Goal: Find specific page/section: Find specific page/section

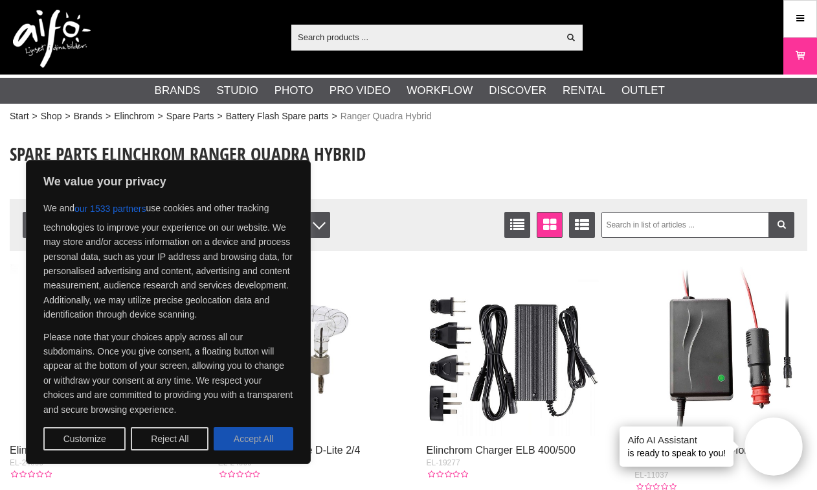
click at [231, 446] on button "Accept All" at bounding box center [254, 438] width 80 height 23
checkbox input "true"
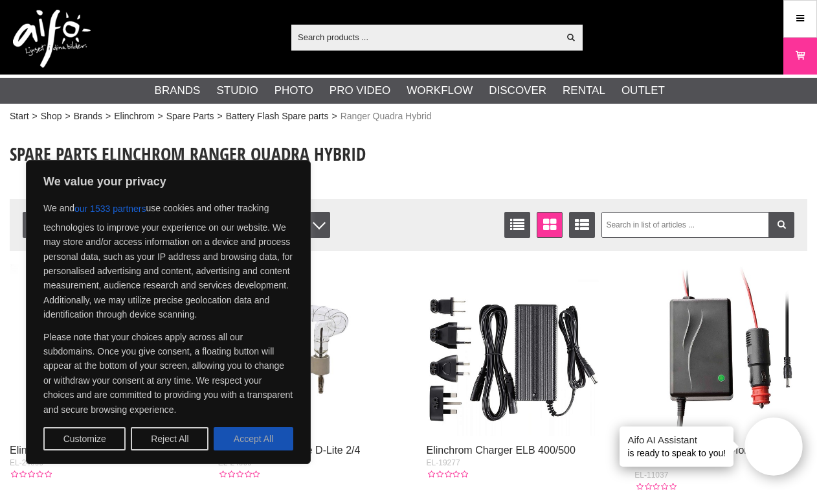
checkbox input "true"
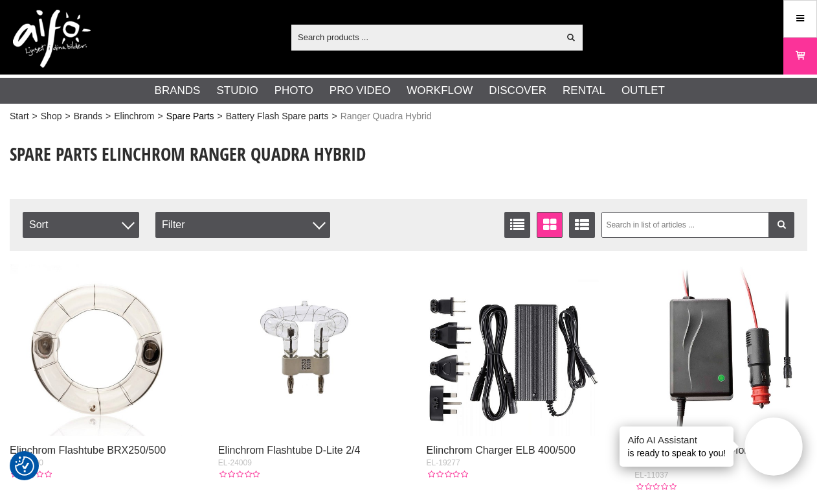
click at [203, 113] on link "Spare Parts" at bounding box center [190, 116] width 48 height 14
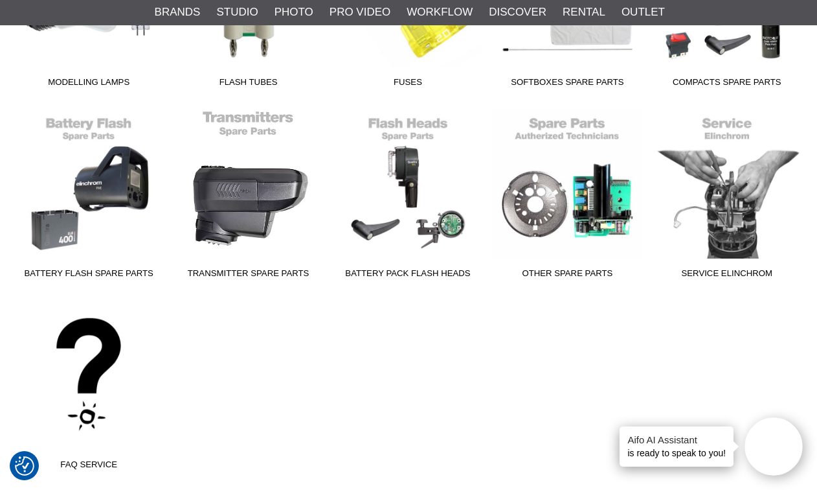
scroll to position [458, 1]
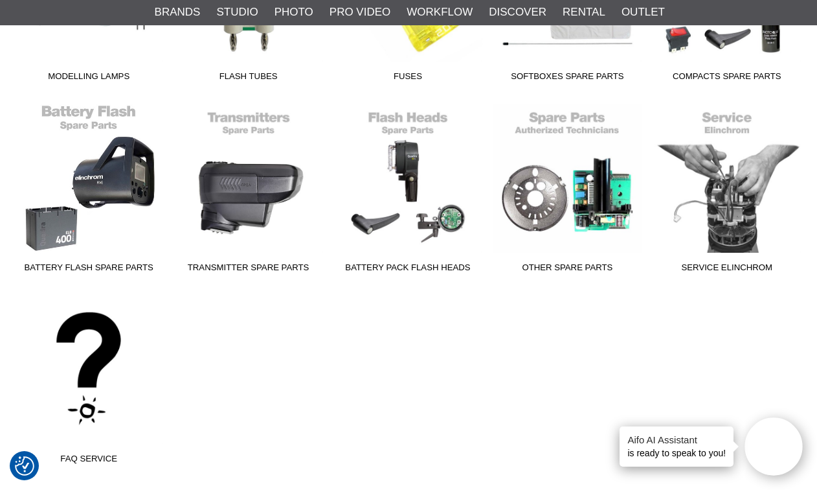
click at [109, 207] on link "Battery Flash Spare parts" at bounding box center [88, 191] width 159 height 175
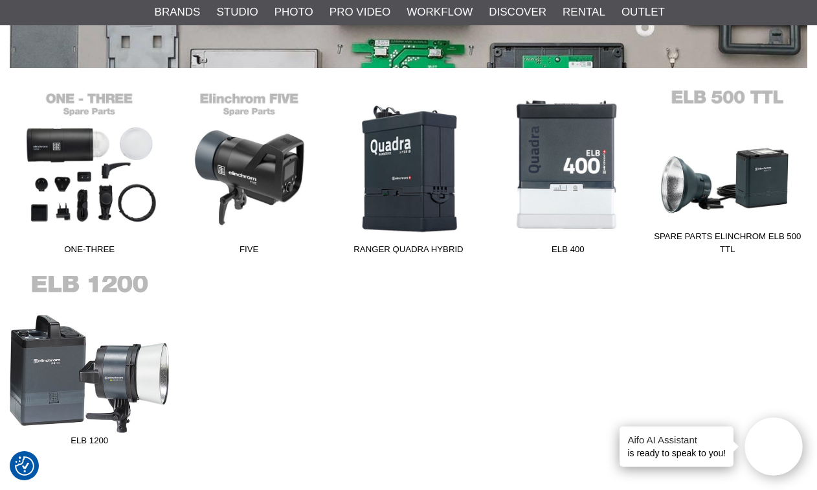
scroll to position [278, 0]
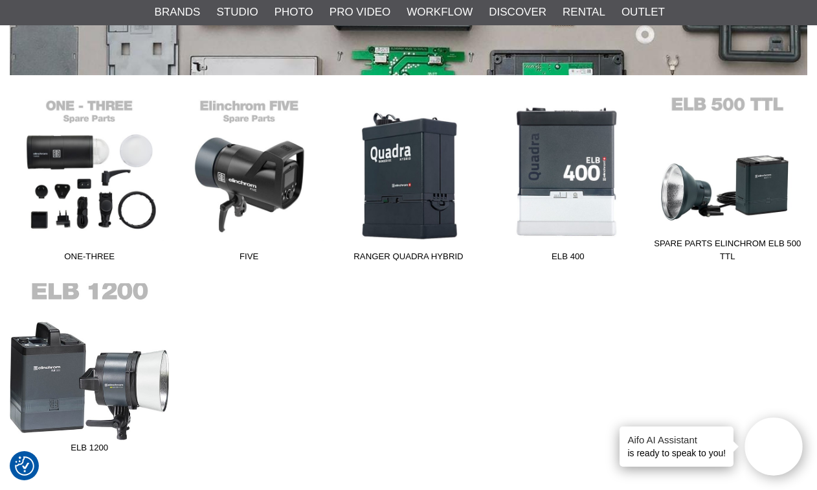
click at [80, 363] on link "ELB 1200" at bounding box center [89, 370] width 159 height 175
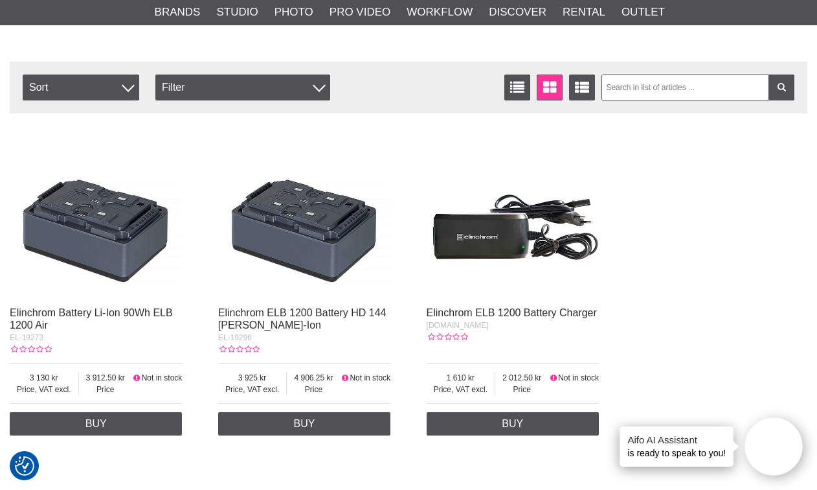
scroll to position [139, 0]
